Goal: Information Seeking & Learning: Learn about a topic

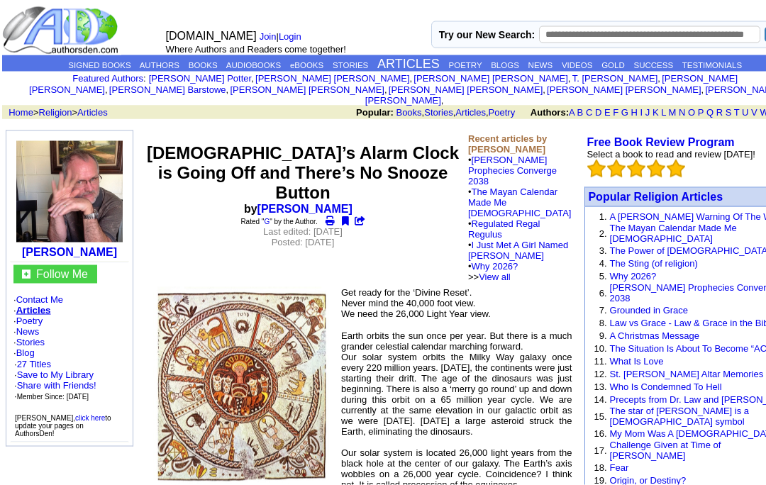
scroll to position [30, 0]
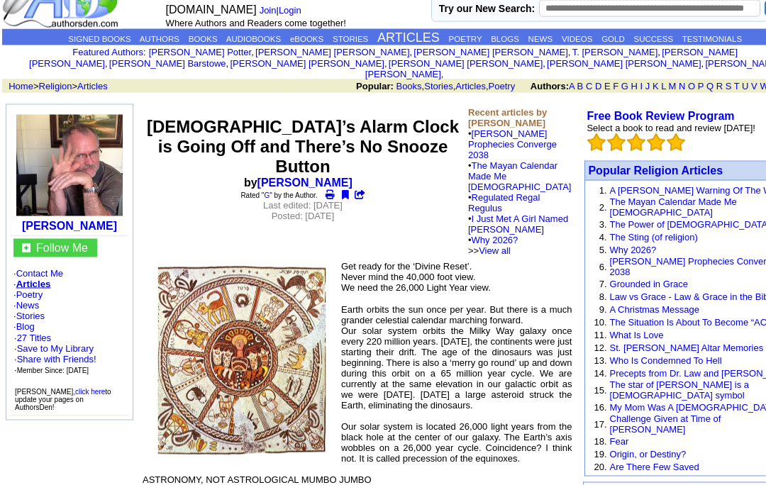
click at [659, 165] on font "Popular Religion Articles" at bounding box center [655, 171] width 135 height 12
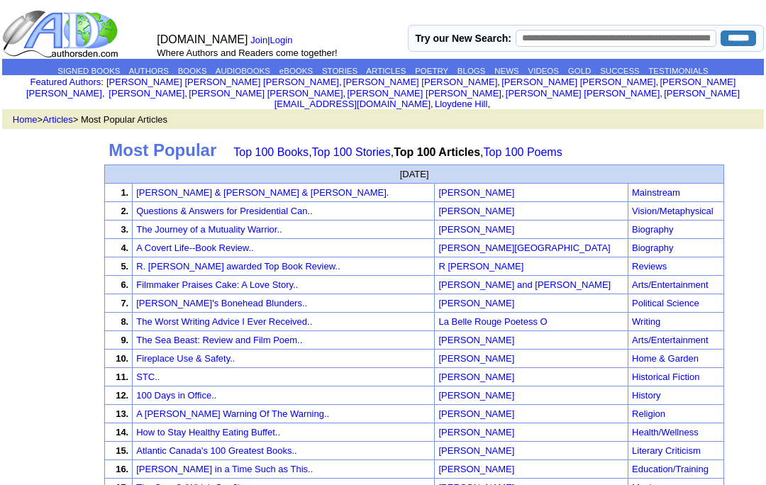
click at [94, 21] on img at bounding box center [61, 34] width 119 height 50
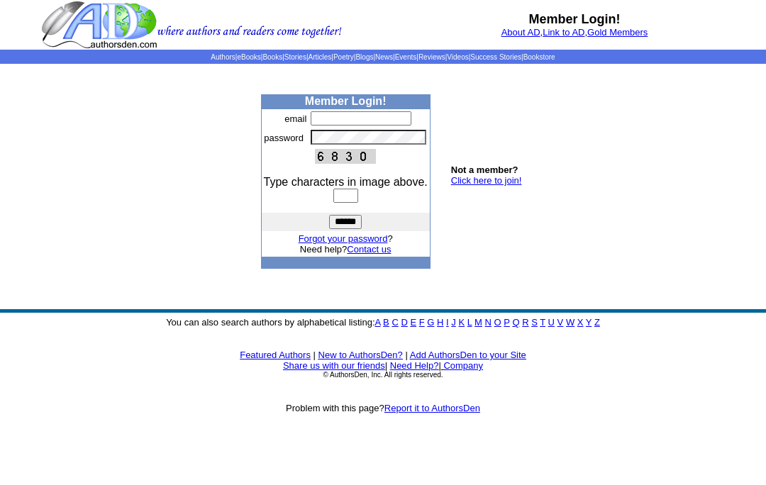
type input "**********"
click at [358, 203] on input "text" at bounding box center [346, 196] width 25 height 14
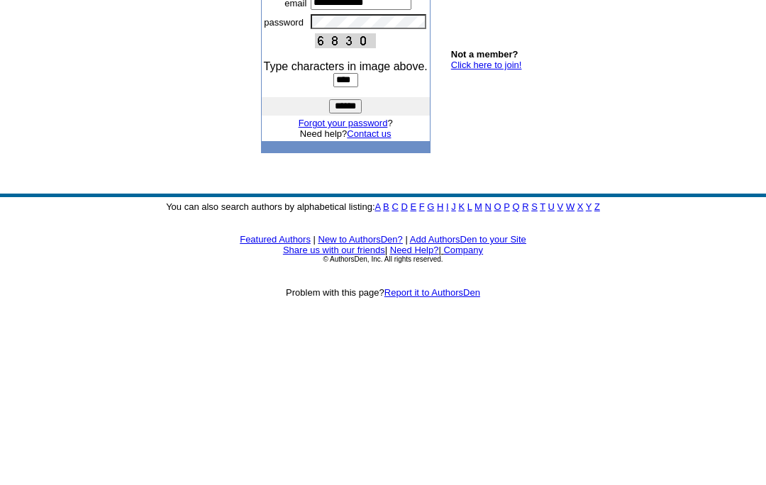
type input "****"
click at [346, 215] on input "******" at bounding box center [345, 222] width 33 height 14
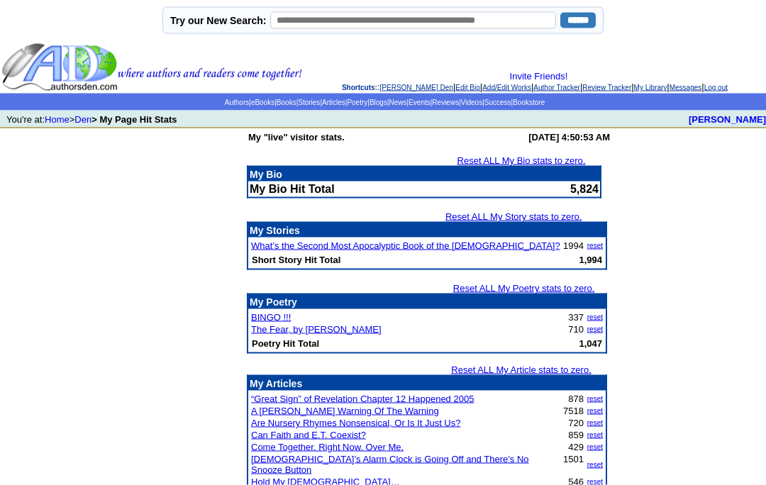
scroll to position [1, 0]
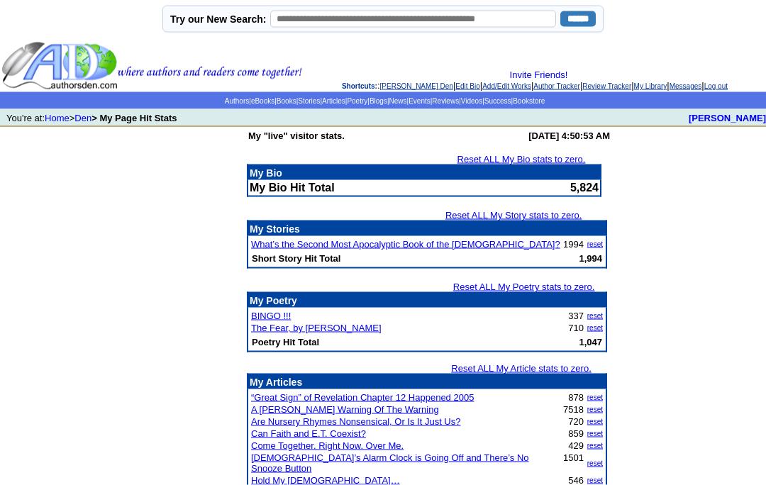
click at [331, 105] on link "Articles" at bounding box center [333, 101] width 23 height 8
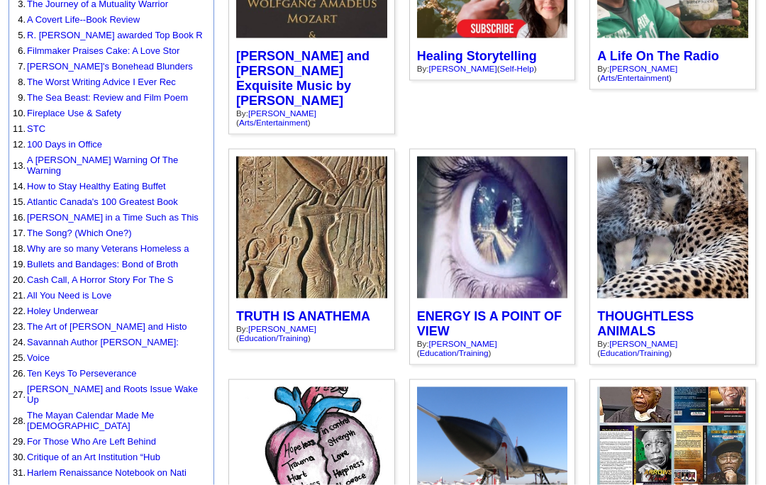
scroll to position [266, 0]
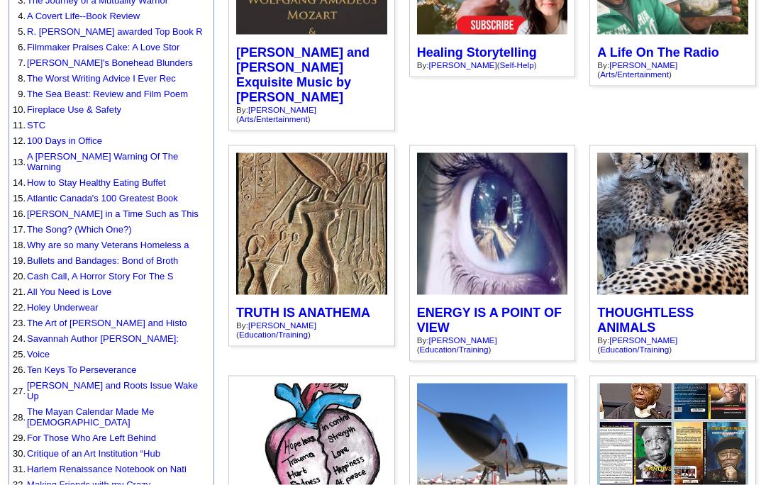
click at [150, 153] on link "A [PERSON_NAME] Warning Of The Warning" at bounding box center [102, 161] width 151 height 21
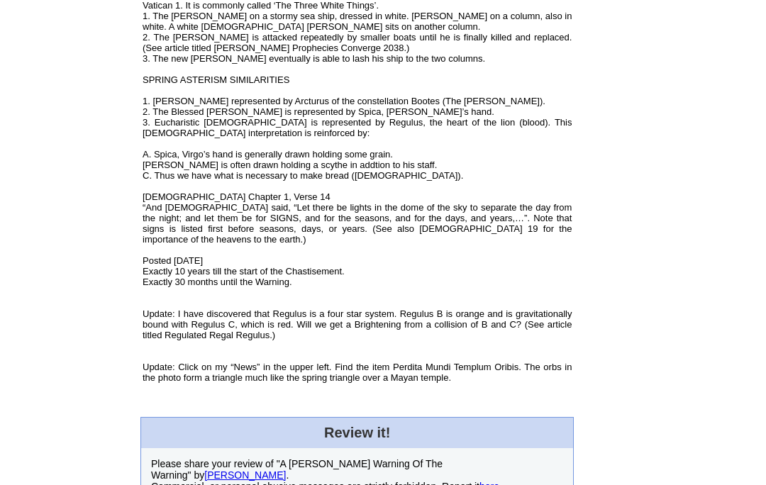
scroll to position [1031, 0]
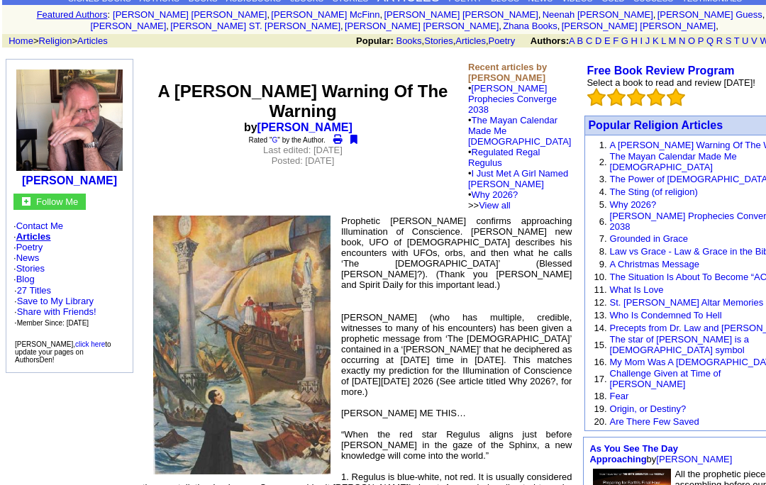
scroll to position [0, 0]
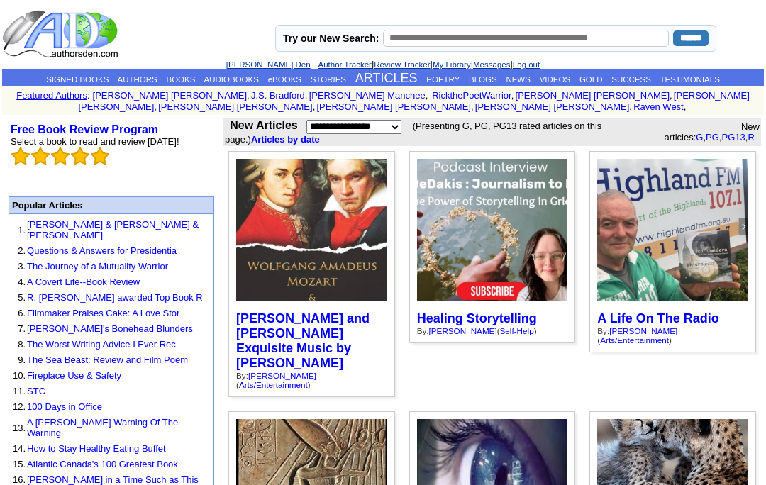
click at [252, 62] on link "[PERSON_NAME] Den" at bounding box center [268, 64] width 84 height 9
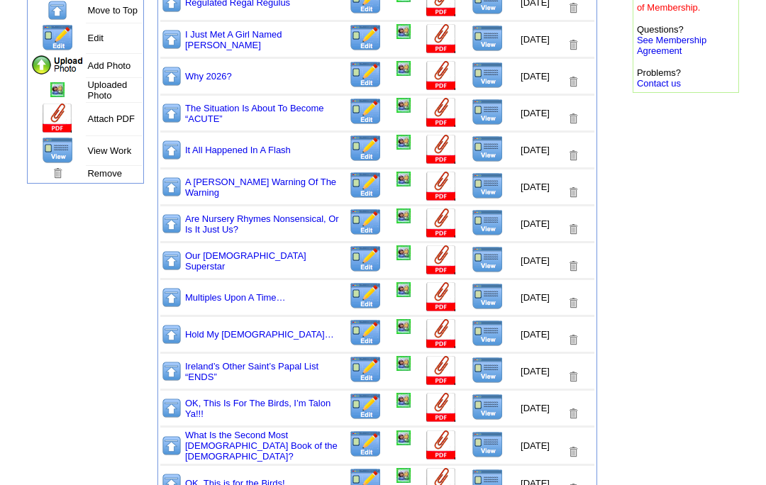
scroll to position [268, 0]
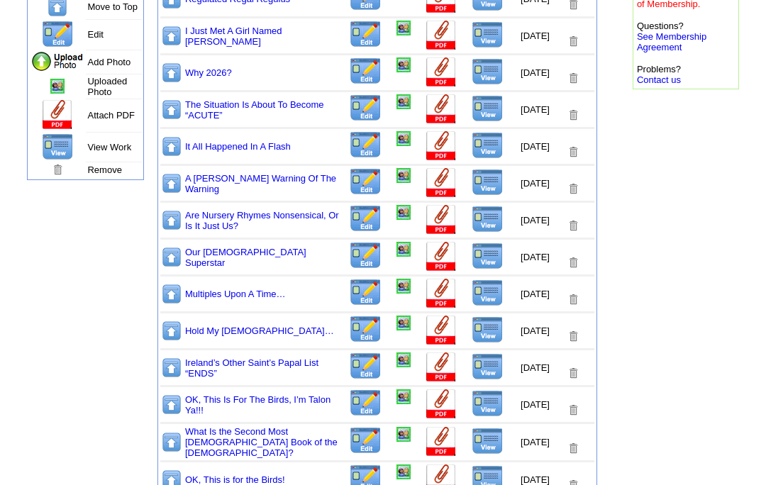
click at [349, 196] on img at bounding box center [365, 182] width 33 height 28
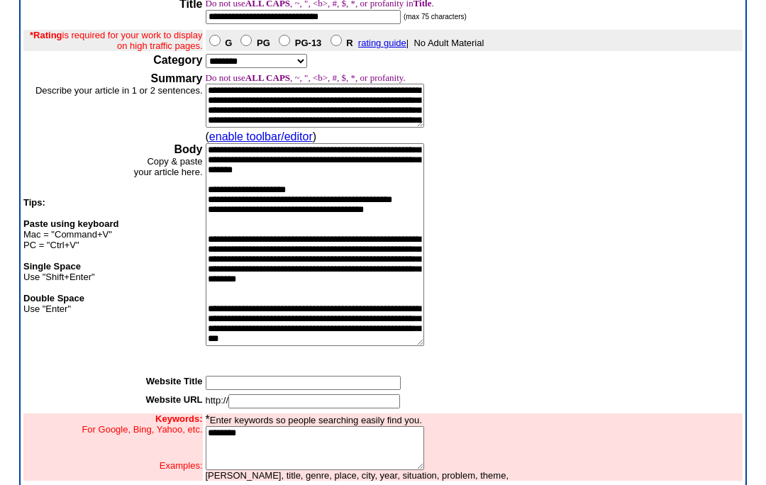
scroll to position [120, 0]
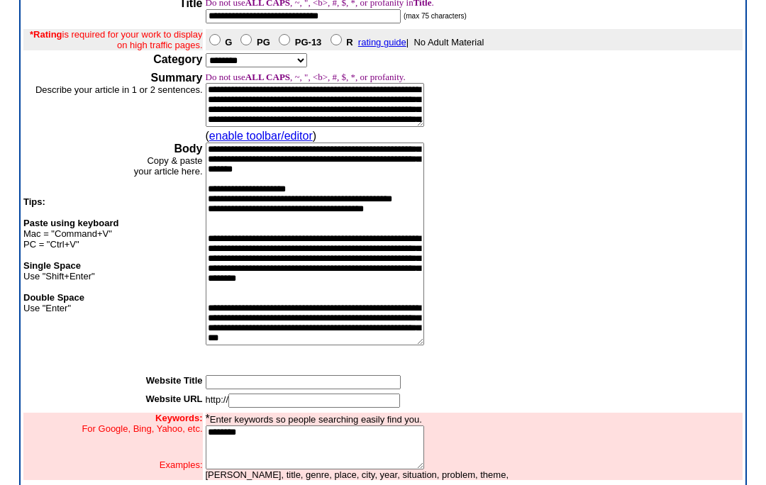
click at [301, 346] on textarea at bounding box center [315, 244] width 219 height 203
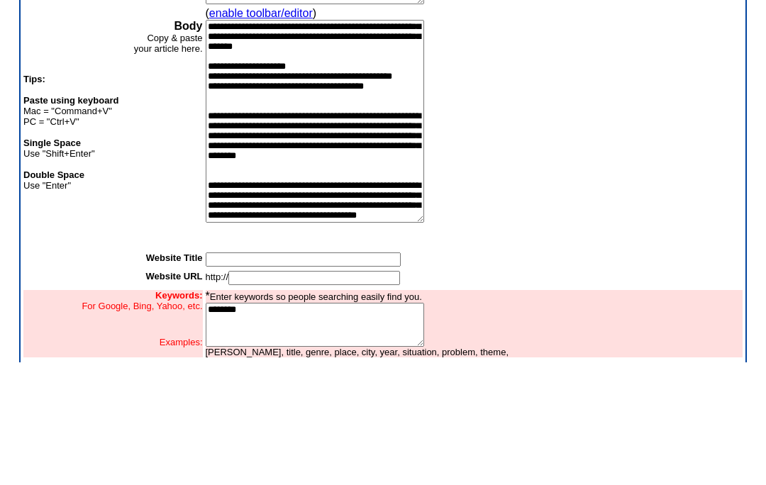
scroll to position [1191, 0]
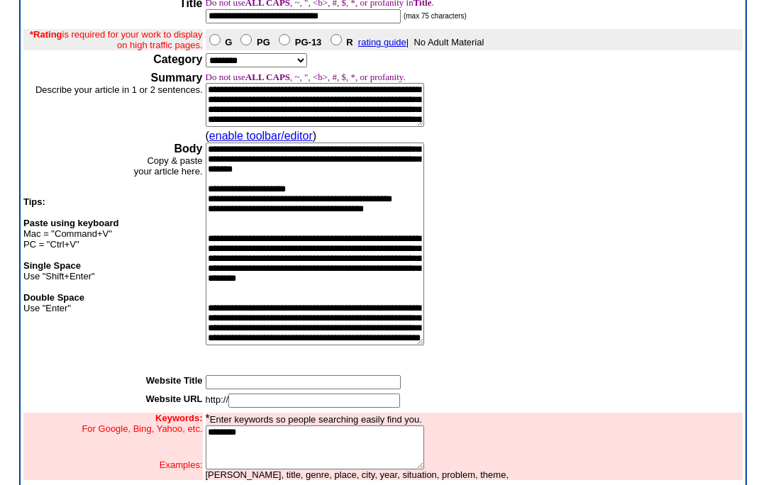
type textarea "**********"
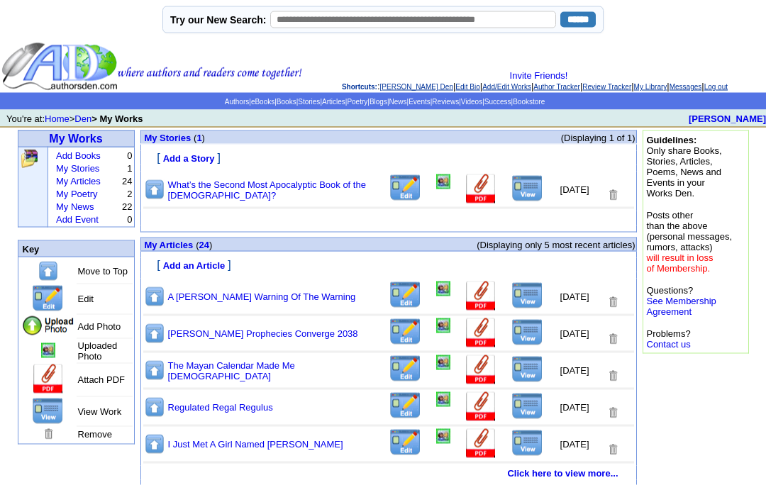
scroll to position [1, 0]
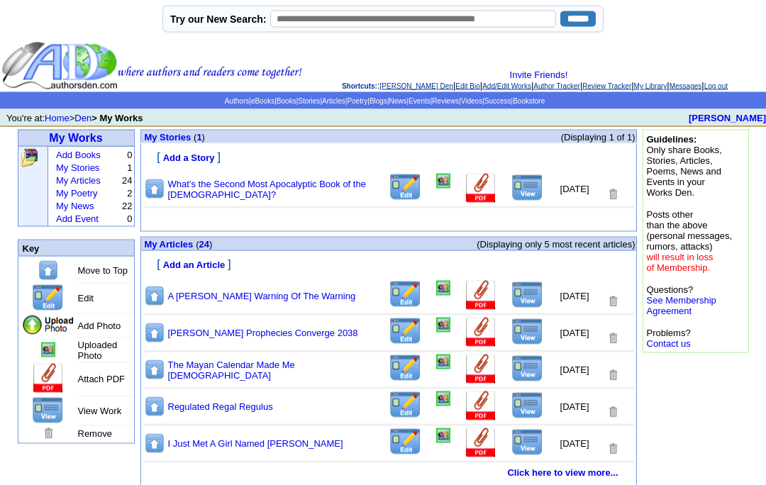
click at [512, 309] on img at bounding box center [528, 295] width 32 height 27
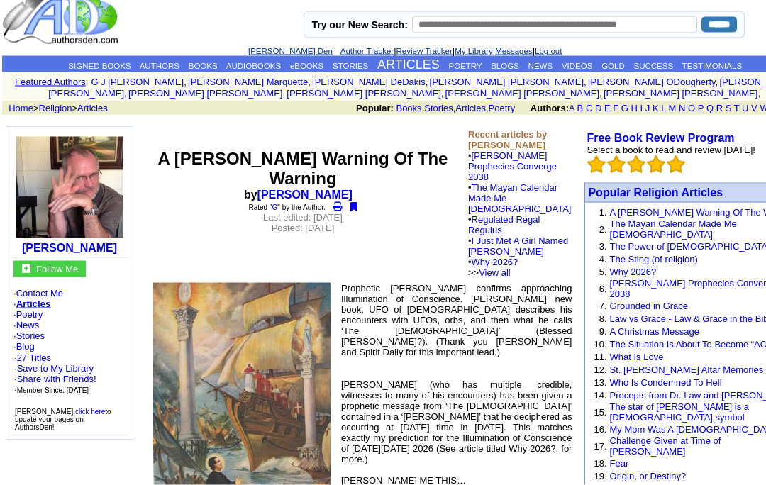
scroll to position [15, 0]
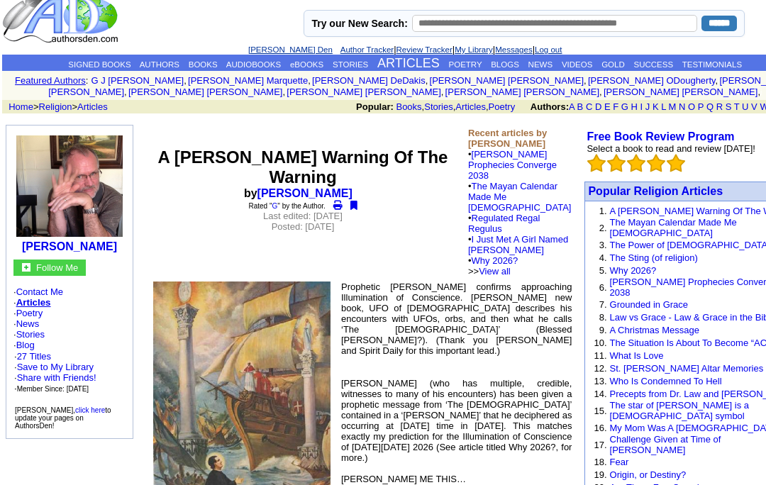
click at [38, 329] on link "News" at bounding box center [27, 324] width 23 height 11
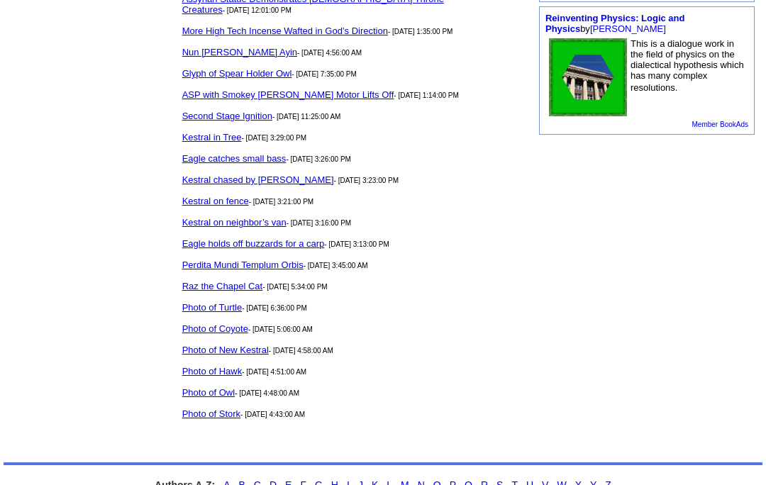
scroll to position [808, 0]
click at [272, 270] on link "Perdita Mundi Templum Orbis" at bounding box center [242, 264] width 121 height 11
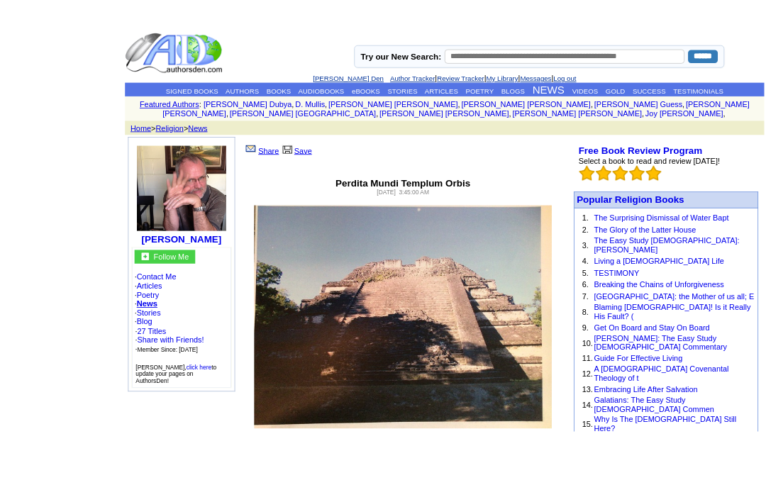
scroll to position [54, 0]
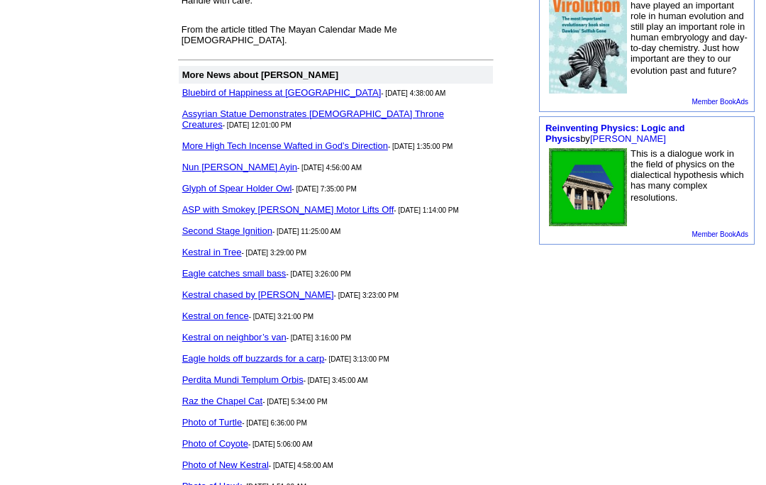
scroll to position [688, 0]
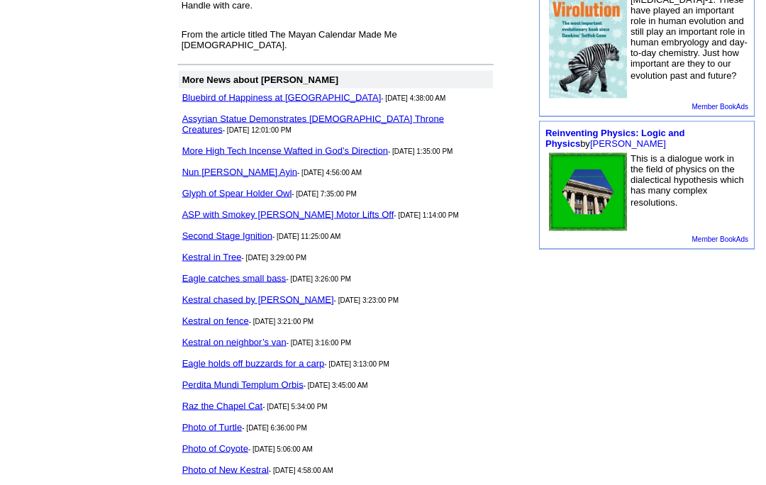
click at [361, 146] on link "More High Tech Incense Wafted in God’s Direction" at bounding box center [285, 150] width 206 height 11
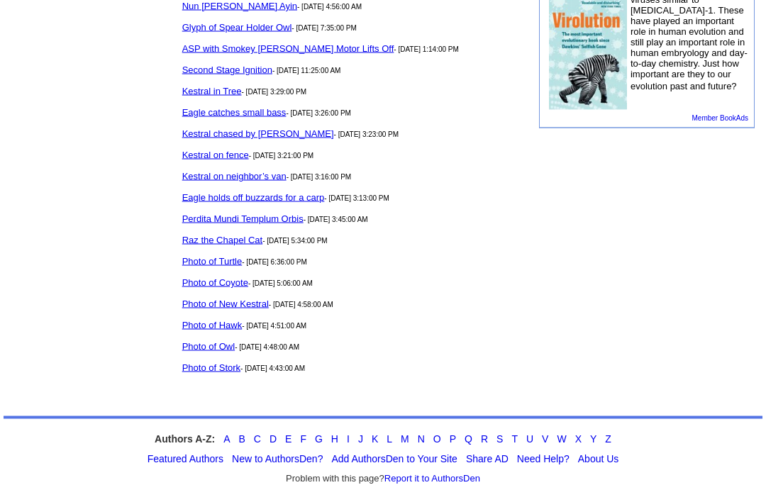
scroll to position [844, 0]
click at [225, 287] on link "Photo of Coyote" at bounding box center [215, 282] width 66 height 11
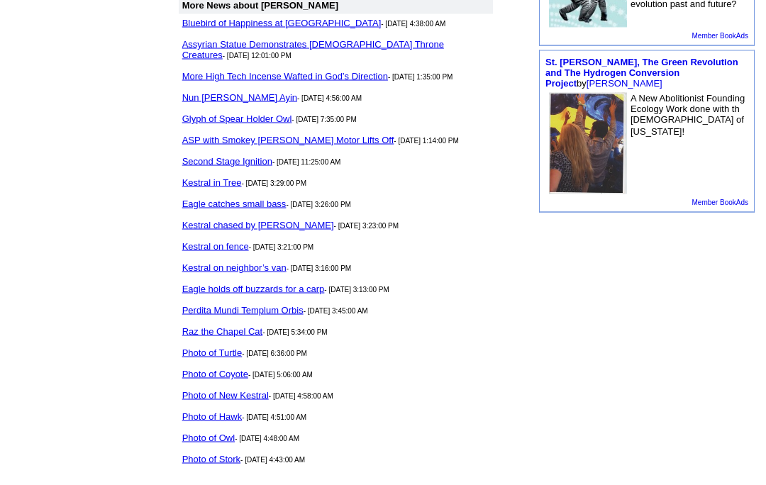
scroll to position [763, 0]
click at [237, 336] on link "Raz the Chapel Cat" at bounding box center [222, 331] width 80 height 11
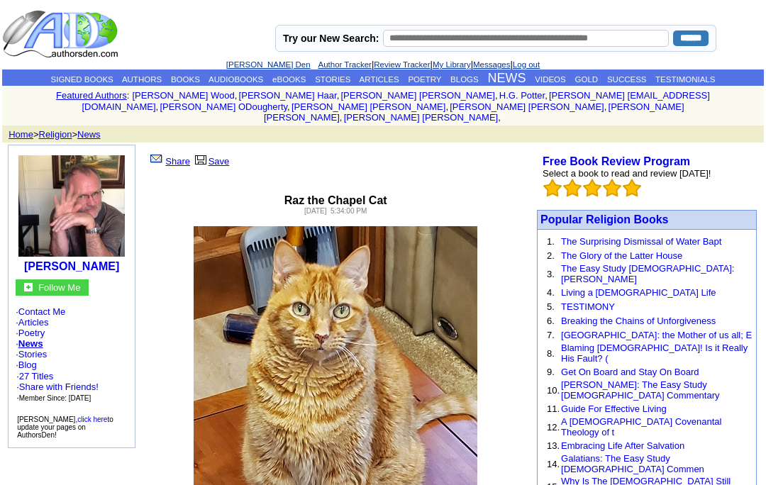
click at [475, 78] on link "BLOGS" at bounding box center [465, 79] width 28 height 9
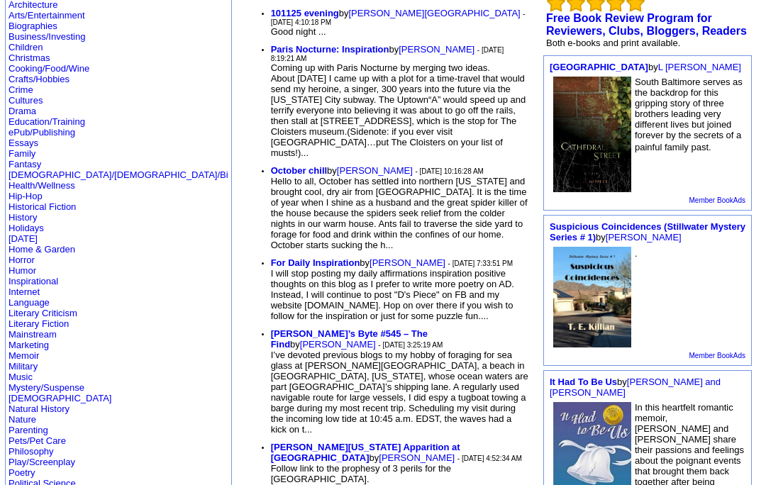
scroll to position [160, 0]
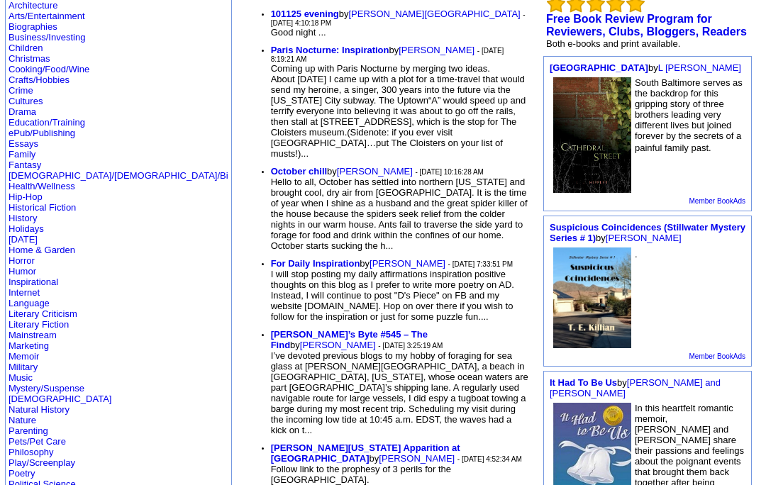
click at [336, 443] on b "[PERSON_NAME][US_STATE] Apparition at [GEOGRAPHIC_DATA]" at bounding box center [365, 453] width 189 height 21
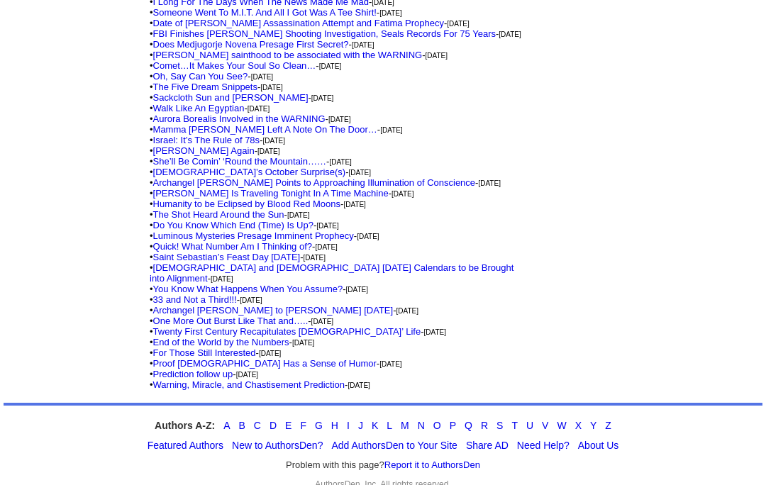
scroll to position [453, 0]
click at [84, 314] on td "Joel J Keene Follow Me · Contact Me · Articles · Poetry · News · Stories · Blog…" at bounding box center [71, 43] width 139 height 714
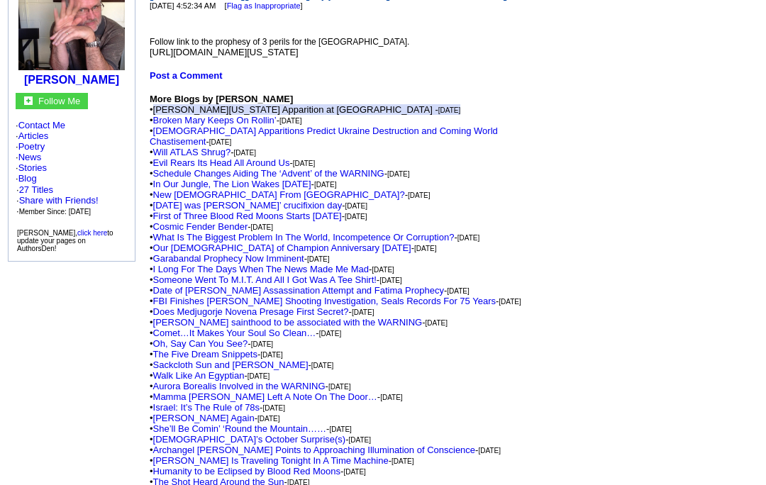
scroll to position [186, 0]
